Goal: Task Accomplishment & Management: Manage account settings

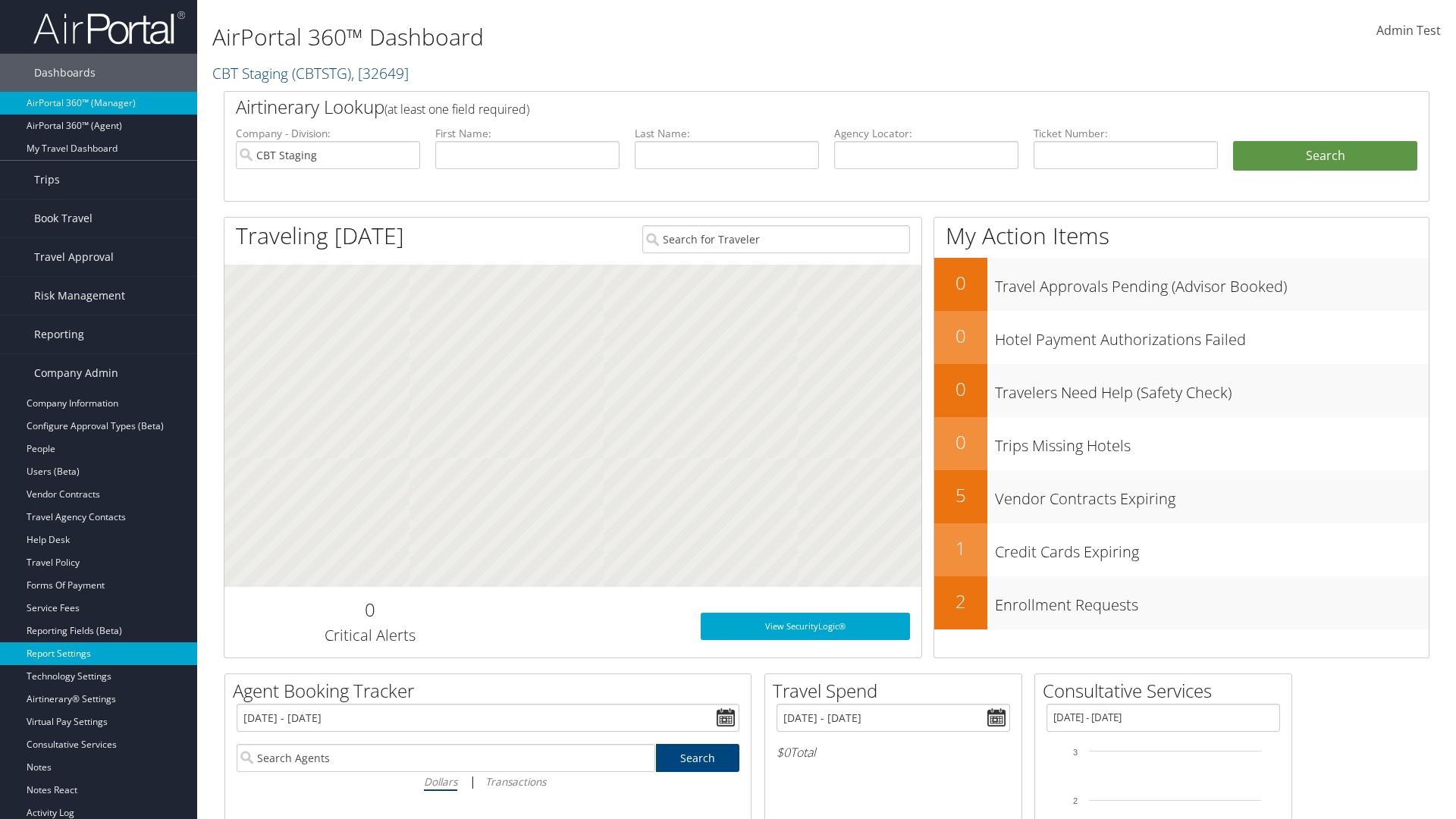
click at [99, 653] on link "Report Settings" at bounding box center [98, 653] width 197 height 22
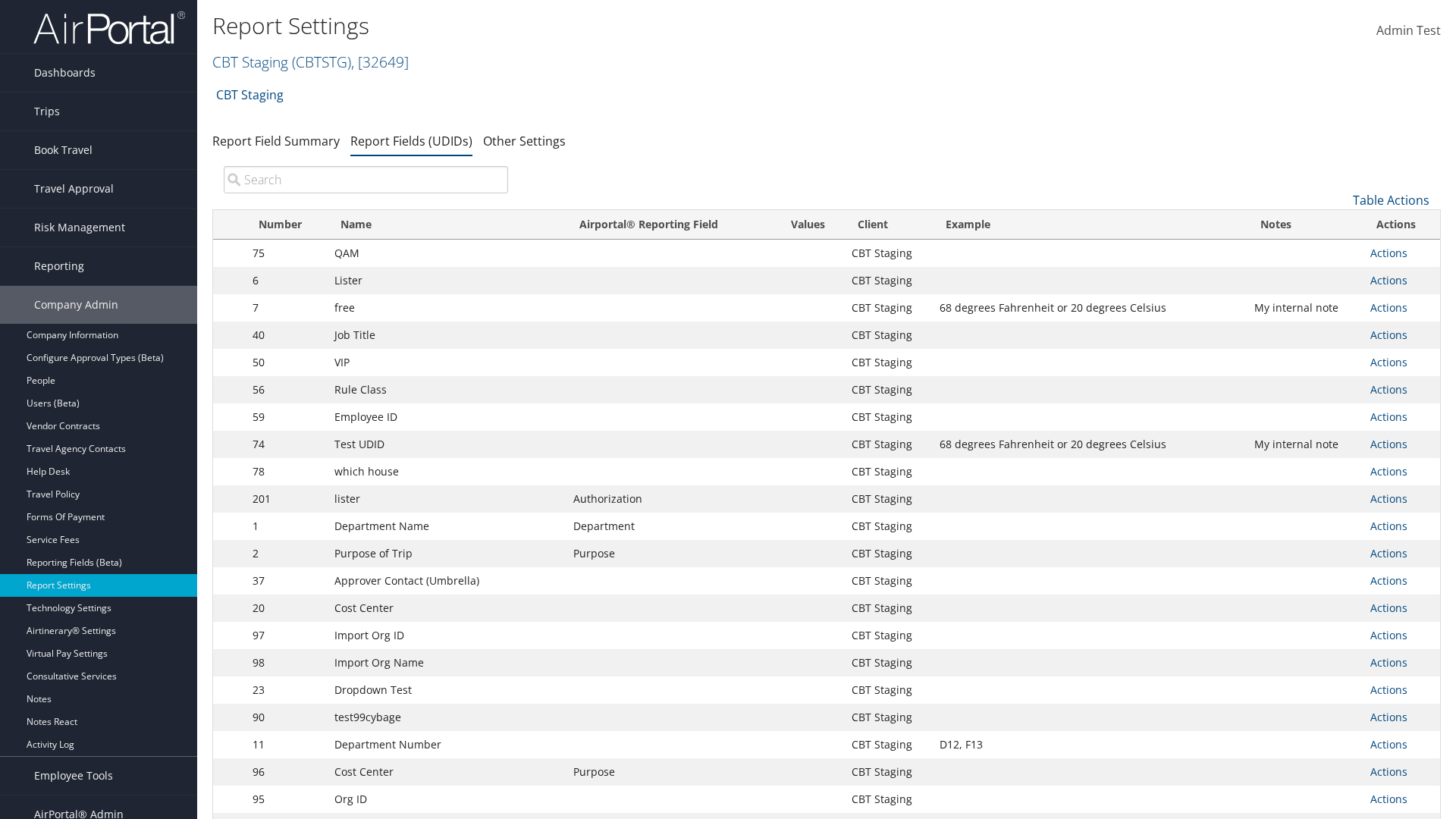
click at [366, 180] on input "search" at bounding box center [365, 180] width 284 height 27
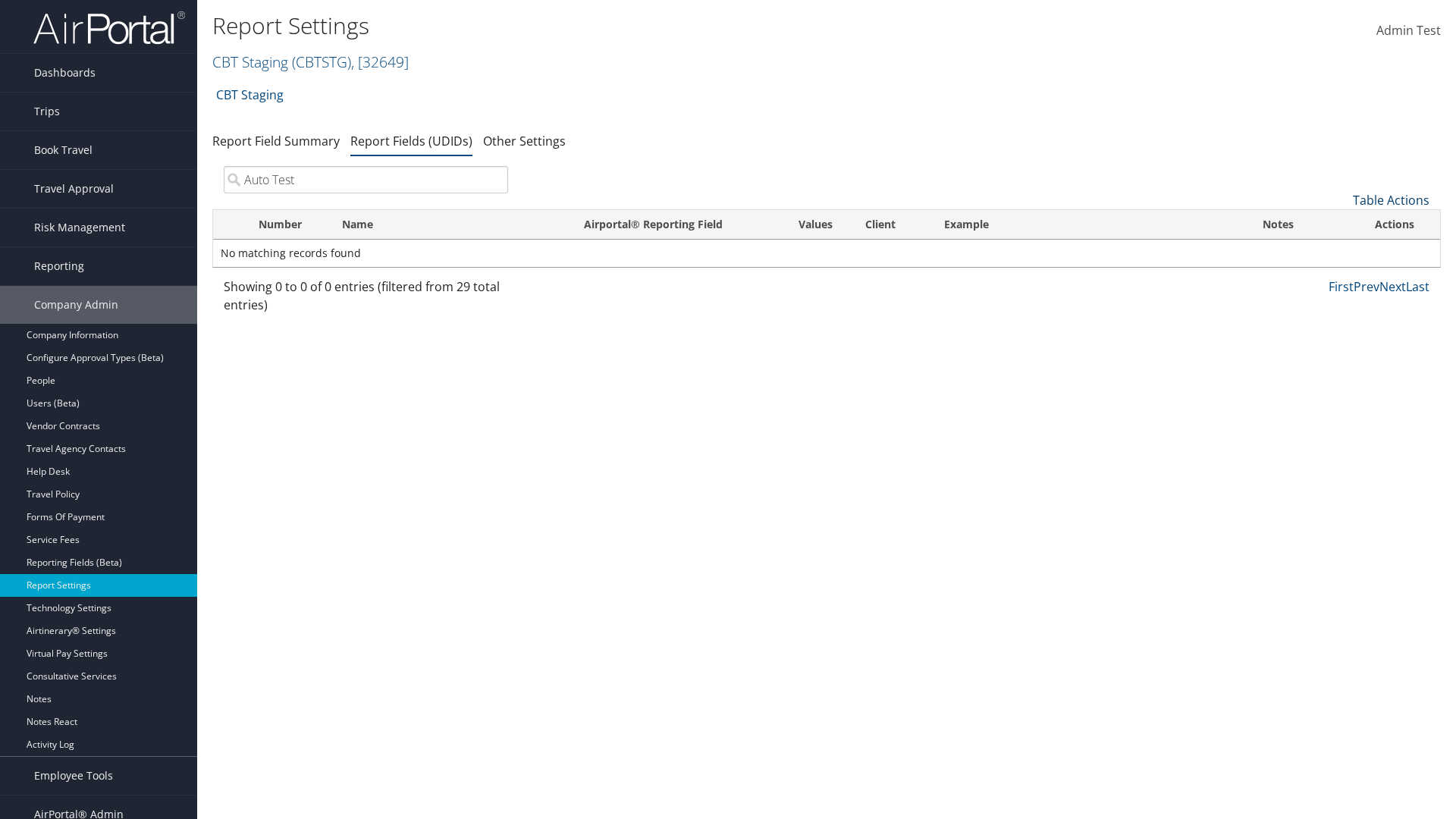
type input "Auto Test"
click at [1391, 200] on link "Table Actions" at bounding box center [1391, 200] width 77 height 16
click at [1340, 223] on link "New Record" at bounding box center [1340, 223] width 199 height 26
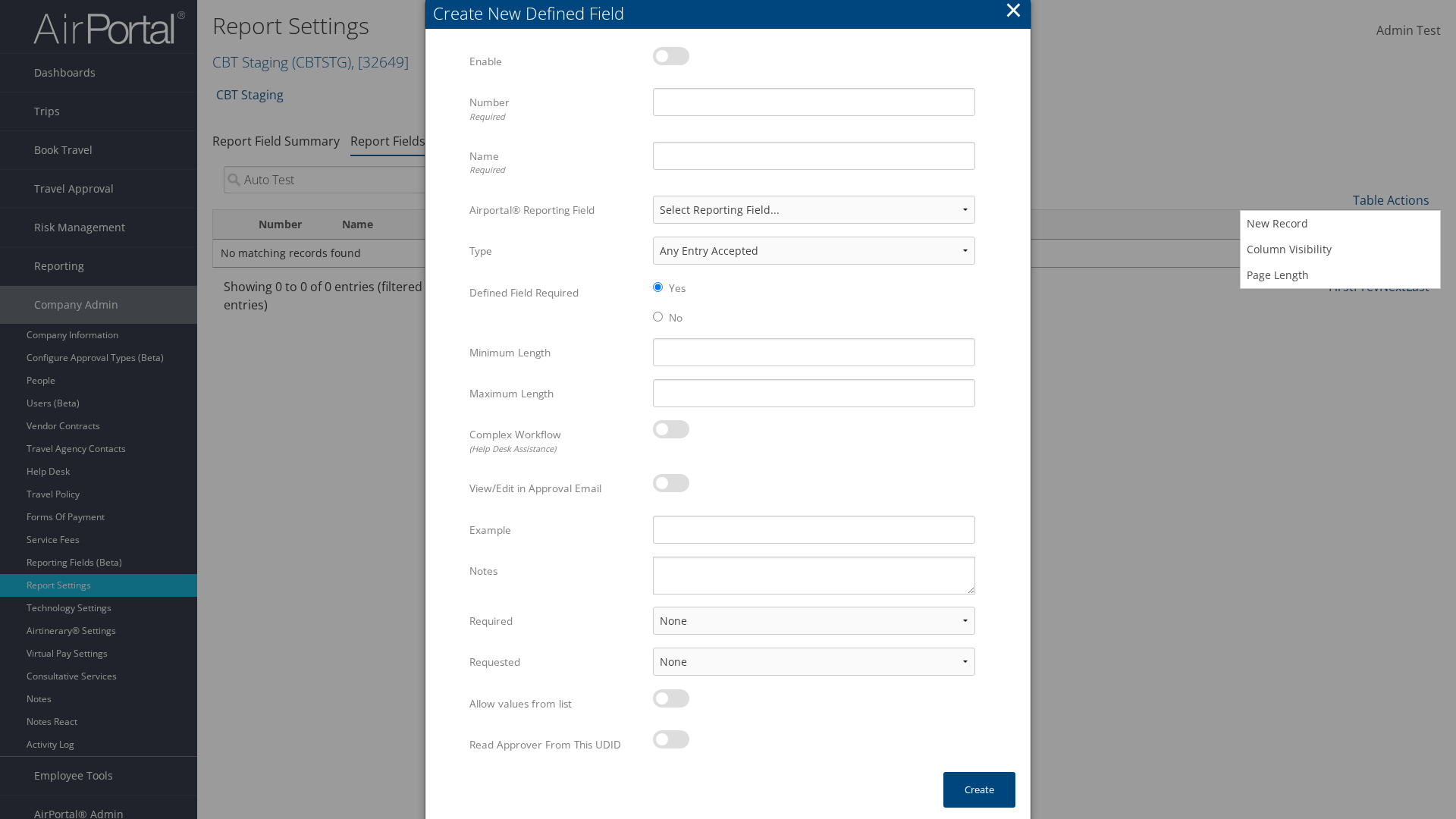
click at [671, 55] on label at bounding box center [672, 55] width 37 height 18
click at [671, 55] on input "checkbox" at bounding box center [666, 58] width 10 height 10
checkbox input "true"
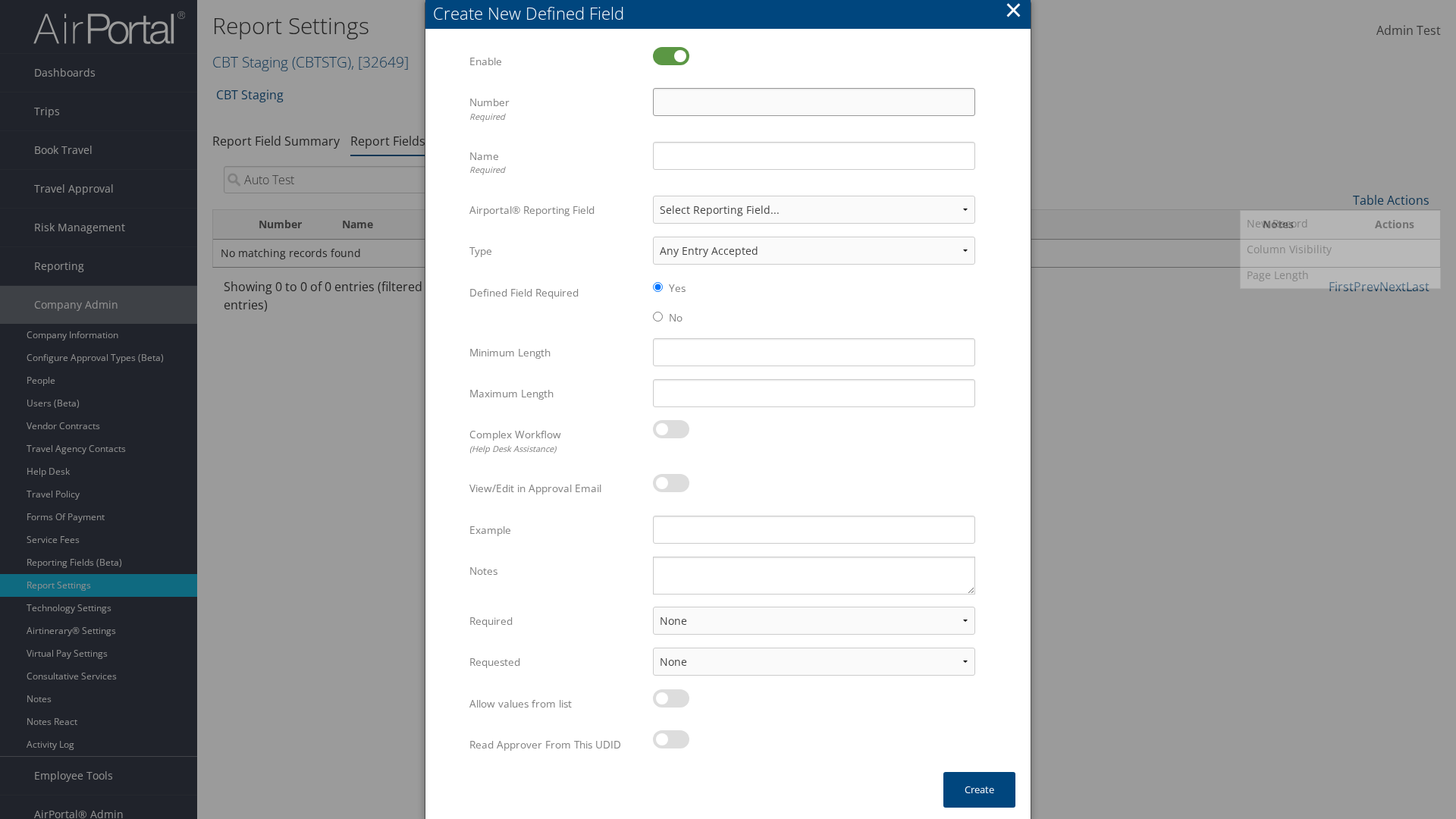
click at [813, 102] on input "Number Required" at bounding box center [814, 102] width 322 height 28
type input "1011"
click at [813, 155] on input "Name Required" at bounding box center [814, 155] width 322 height 28
type input "Auto Test"
select select "both"
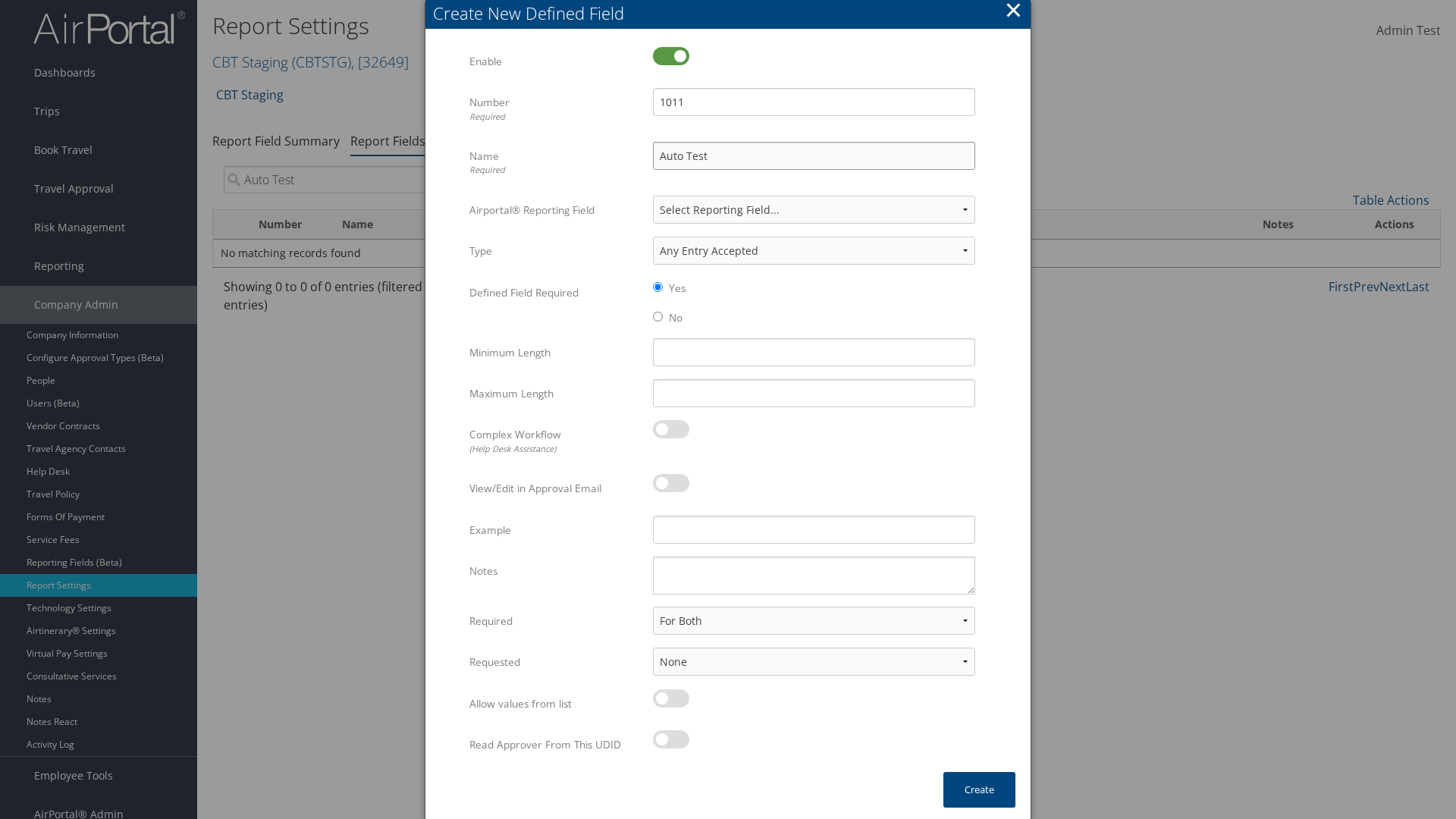
select select "trip"
type input "Auto Test"
click at [979, 789] on button "Create" at bounding box center [979, 789] width 72 height 36
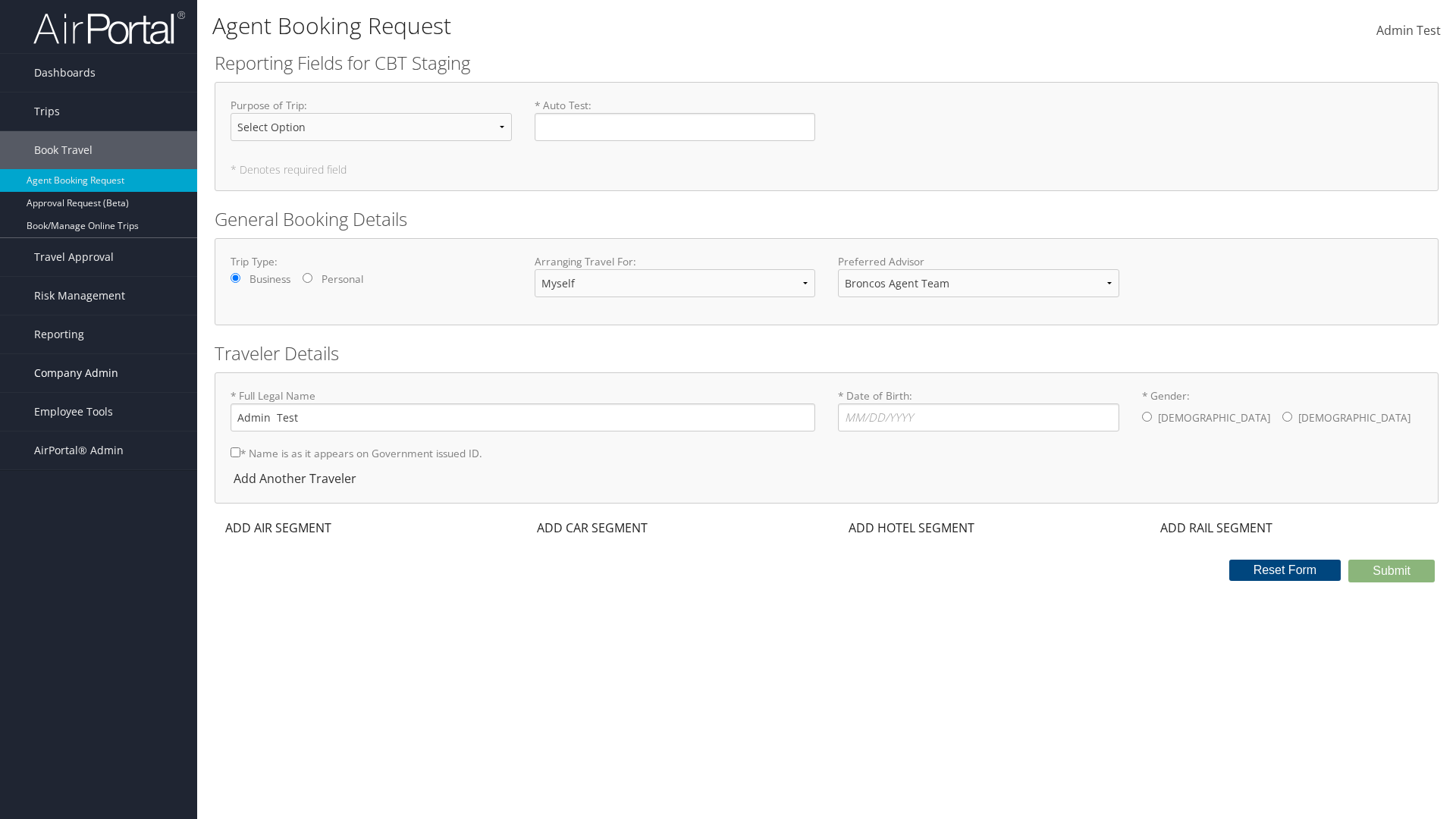
click at [99, 373] on span "Company Admin" at bounding box center [76, 373] width 84 height 38
click at [99, 653] on link "Report Settings" at bounding box center [98, 653] width 197 height 22
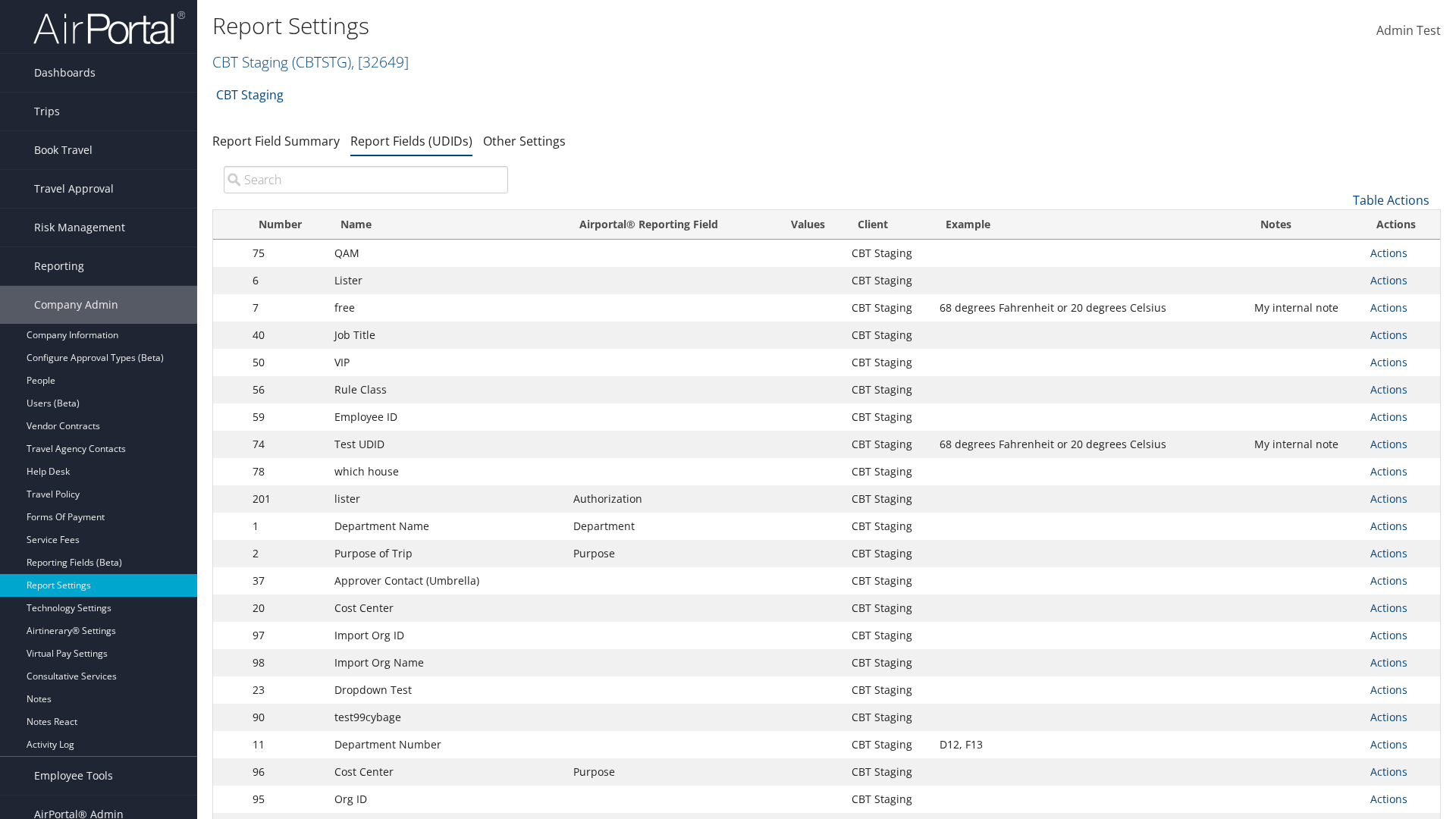
click at [366, 180] on input "search" at bounding box center [365, 180] width 284 height 27
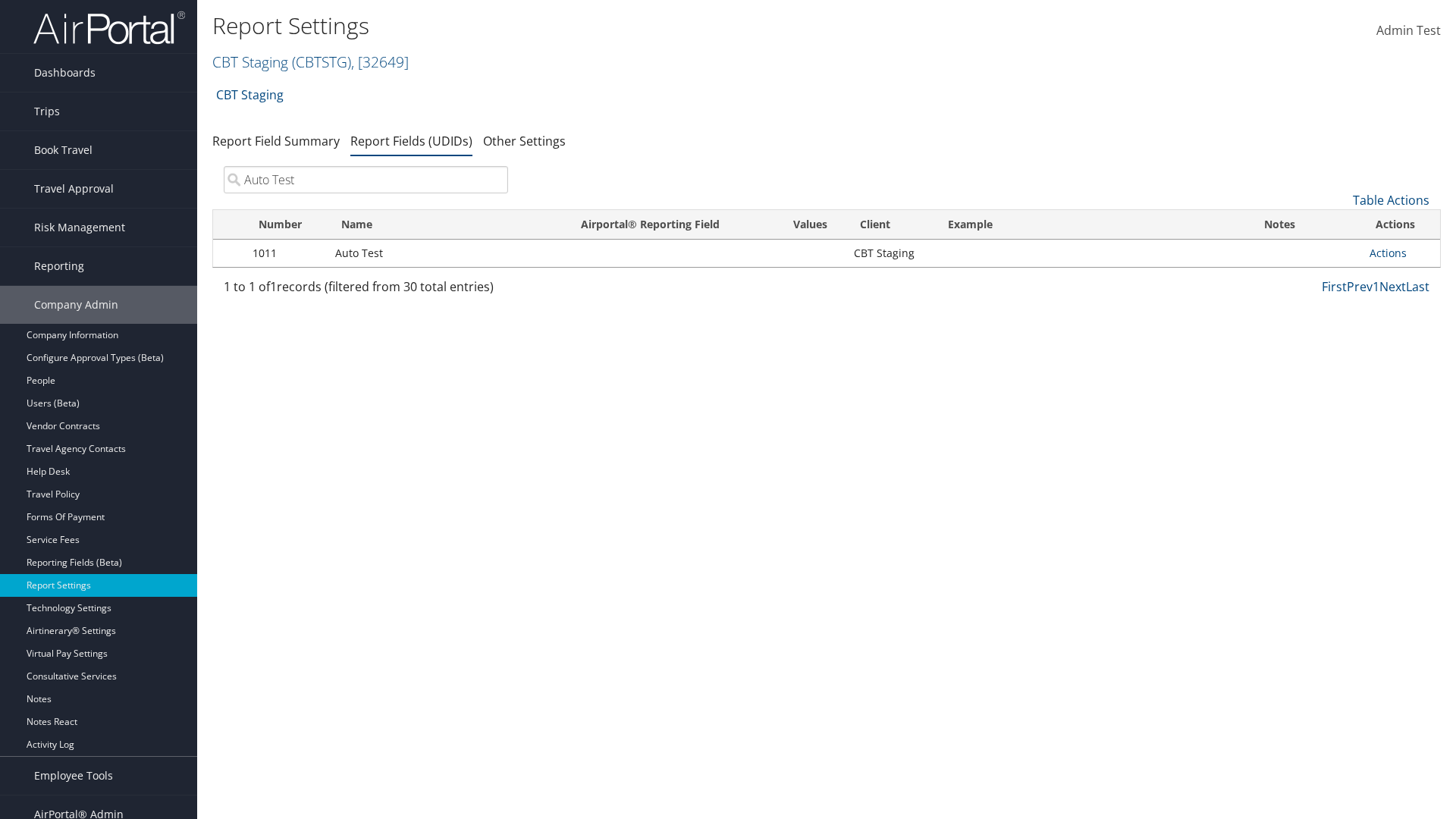
type input "Auto Test"
click at [1401, 253] on link "Actions" at bounding box center [1388, 252] width 37 height 15
click at [0, 0] on link "Delete" at bounding box center [0, 0] width 0 height 0
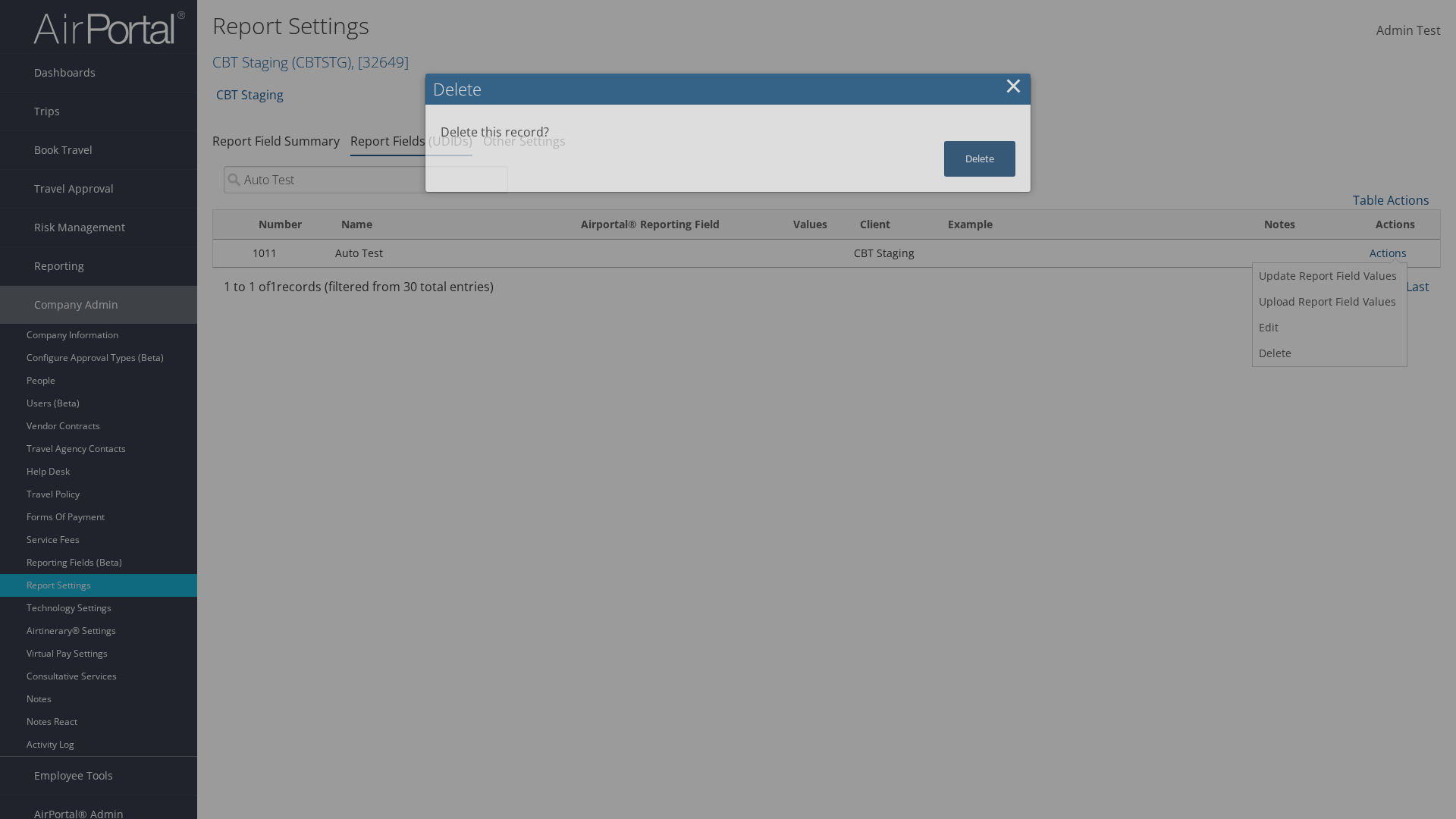
click at [979, 158] on button "Delete" at bounding box center [979, 158] width 71 height 36
